Goal: Information Seeking & Learning: Learn about a topic

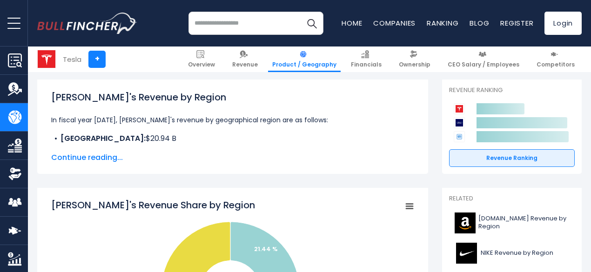
scroll to position [130, 0]
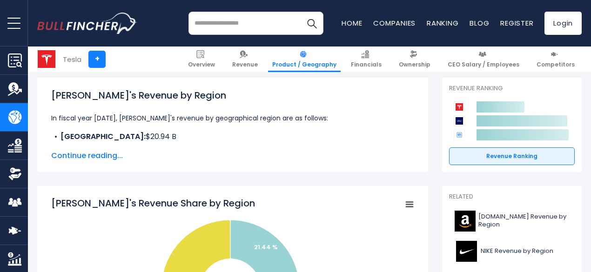
click at [99, 151] on span "Continue reading..." at bounding box center [232, 155] width 363 height 11
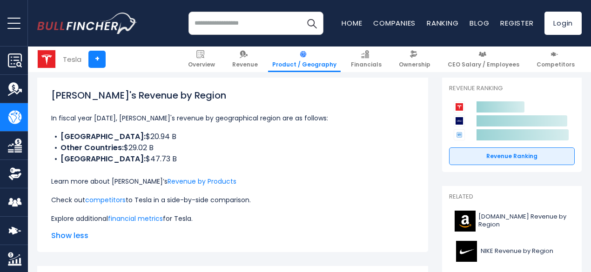
click at [285, 154] on li "UNITED STATES: $47.73 B" at bounding box center [232, 159] width 363 height 11
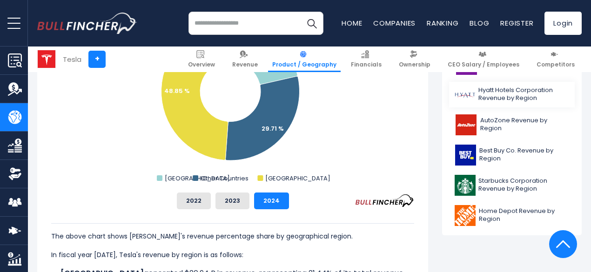
scroll to position [447, 0]
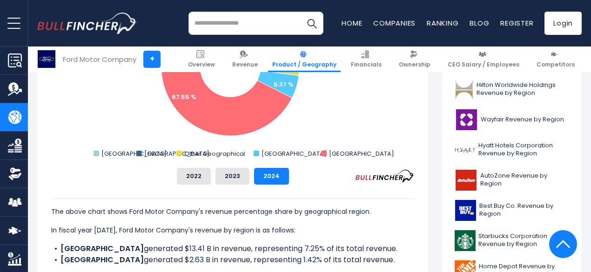
scroll to position [372, 0]
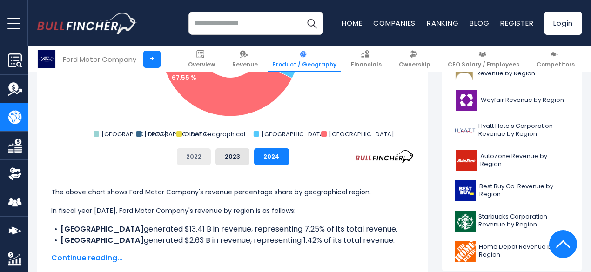
click at [177, 158] on button "2022" at bounding box center [194, 157] width 34 height 17
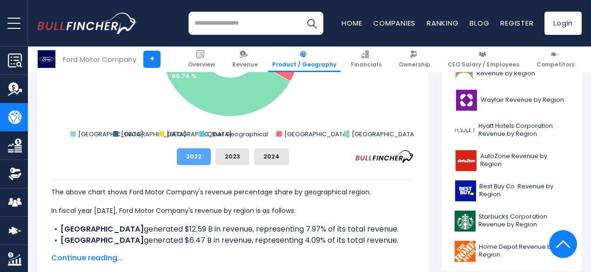
scroll to position [279, 0]
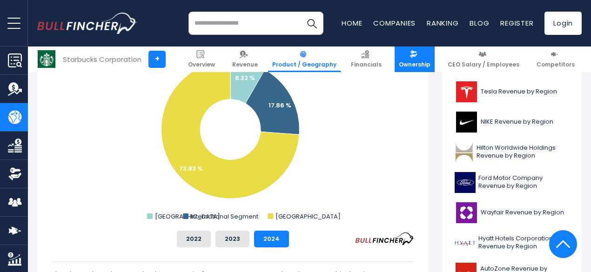
scroll to position [279, 0]
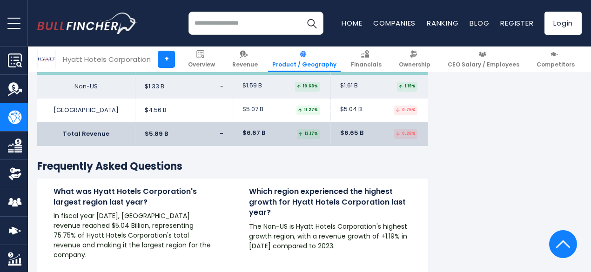
scroll to position [1490, 0]
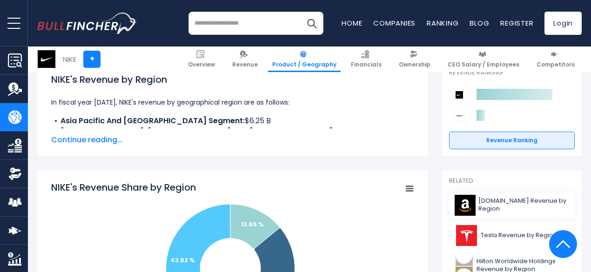
scroll to position [93, 0]
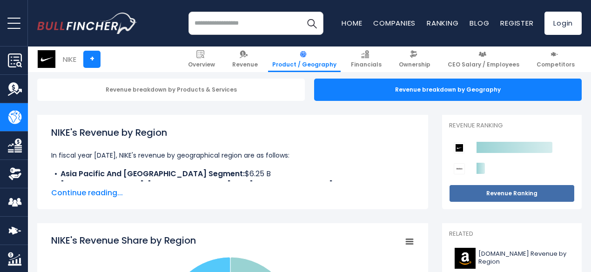
click at [492, 189] on link "Revenue Ranking" at bounding box center [512, 194] width 126 height 18
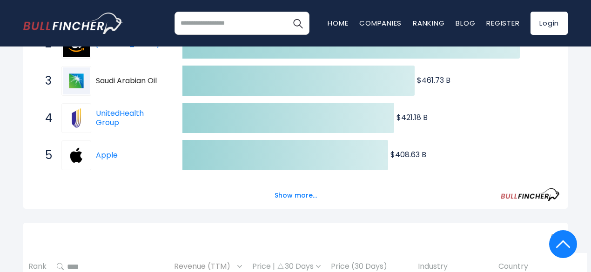
scroll to position [326, 0]
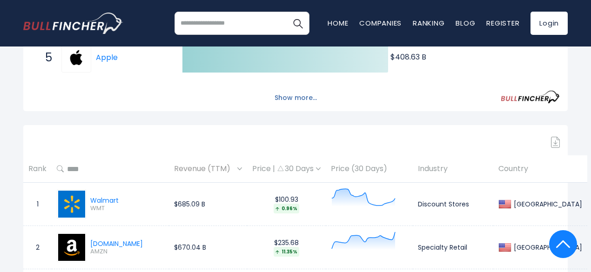
click at [311, 106] on button "Show more..." at bounding box center [296, 97] width 54 height 15
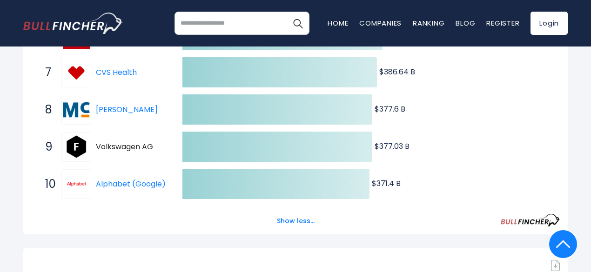
scroll to position [419, 0]
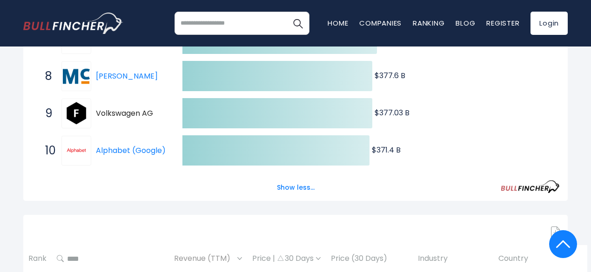
drag, startPoint x: 194, startPoint y: 120, endPoint x: 82, endPoint y: 122, distance: 111.8
drag, startPoint x: 82, startPoint y: 122, endPoint x: 12, endPoint y: 127, distance: 70.5
drag, startPoint x: 138, startPoint y: 163, endPoint x: 164, endPoint y: 186, distance: 35.3
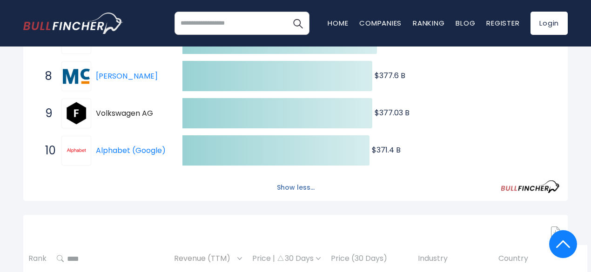
click at [291, 196] on button "Show less..." at bounding box center [295, 187] width 49 height 15
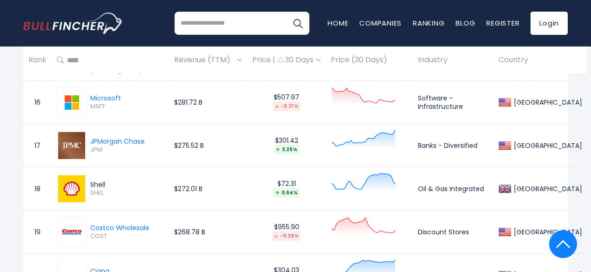
scroll to position [1117, 0]
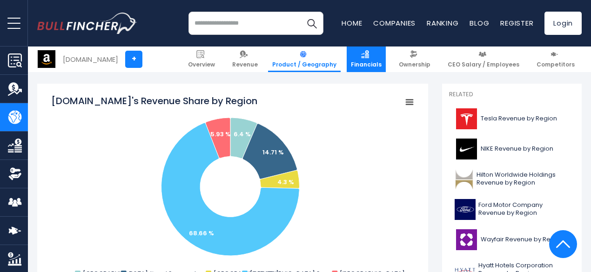
scroll to position [279, 0]
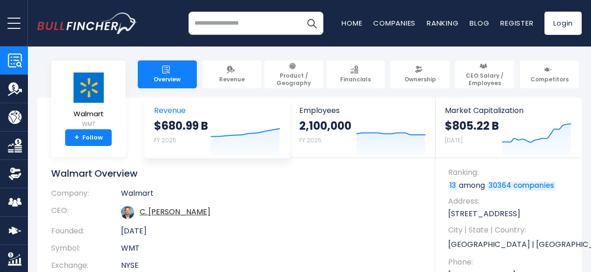
click at [202, 132] on strong "$680.99 B" at bounding box center [181, 126] width 54 height 14
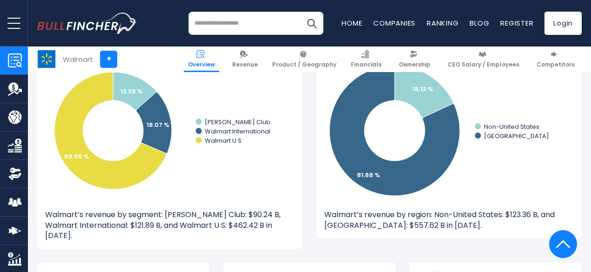
scroll to position [931, 0]
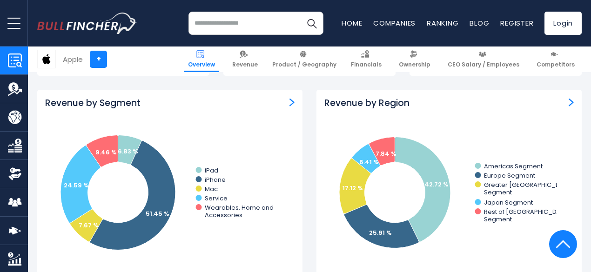
scroll to position [838, 0]
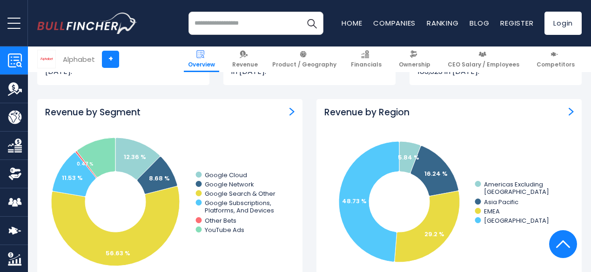
scroll to position [838, 0]
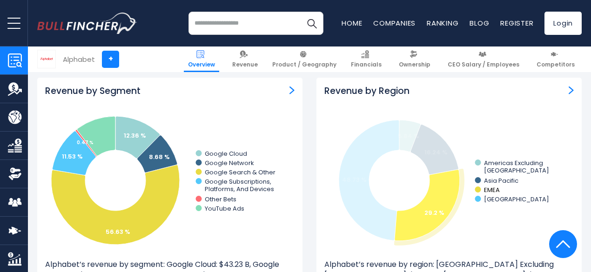
click at [489, 191] on text "EMEA" at bounding box center [492, 190] width 16 height 9
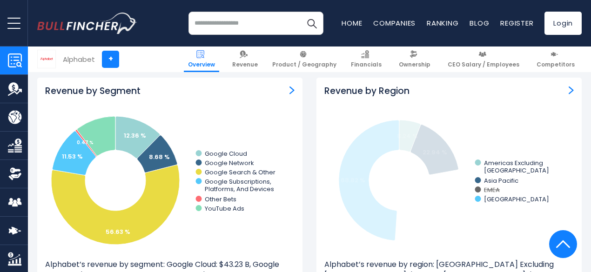
click at [489, 191] on text "EMEA" at bounding box center [492, 190] width 16 height 9
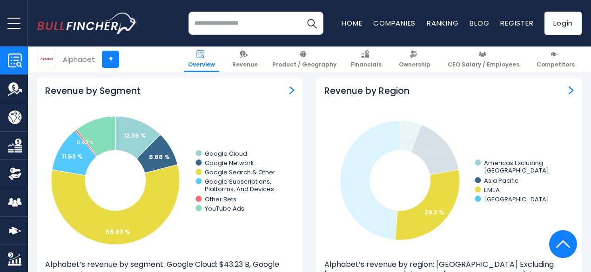
click at [489, 191] on text "EMEA" at bounding box center [492, 190] width 16 height 9
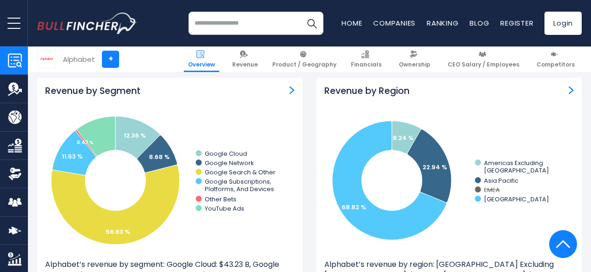
click at [489, 191] on text "EMEA" at bounding box center [492, 190] width 16 height 9
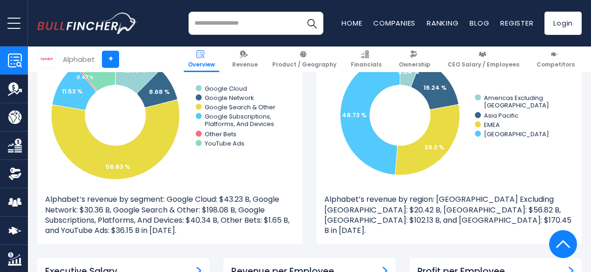
scroll to position [885, 0]
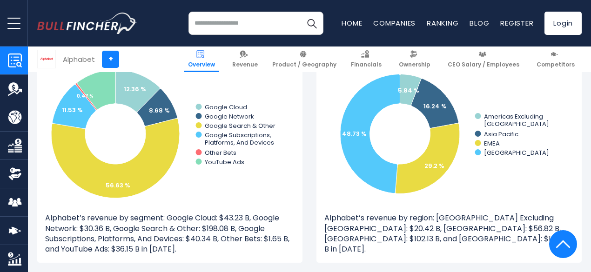
click at [444, 230] on p "Alphabet’s revenue by region: Americas Excluding United States: $20.42 B, Asia …" at bounding box center [449, 234] width 250 height 42
click at [300, 117] on div "Revenue by Segment Created with Highcharts 12.1.2 12.36 % 8.68 % 56.63 % 11.53 …" at bounding box center [169, 154] width 279 height 246
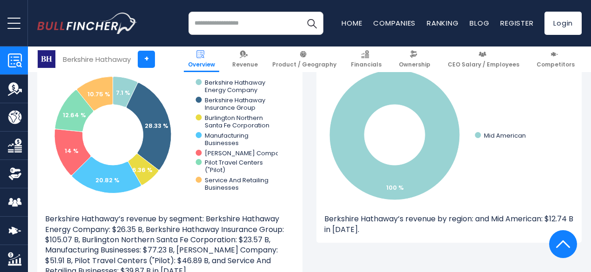
scroll to position [885, 0]
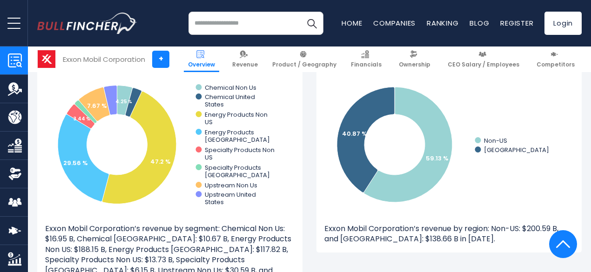
scroll to position [885, 0]
